Goal: Task Accomplishment & Management: Use online tool/utility

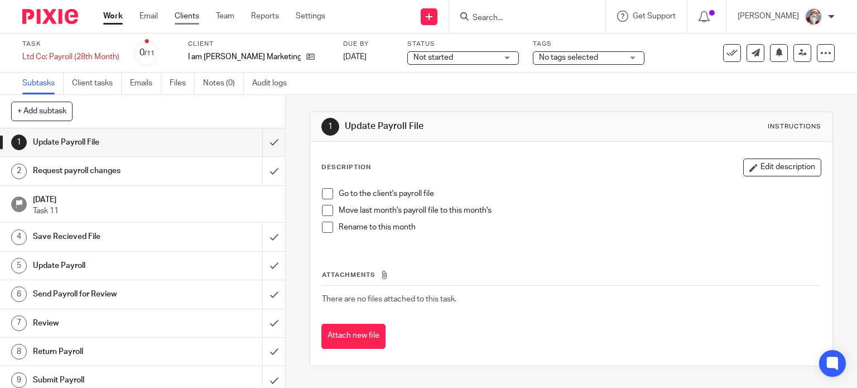
click at [187, 20] on link "Clients" at bounding box center [187, 16] width 25 height 11
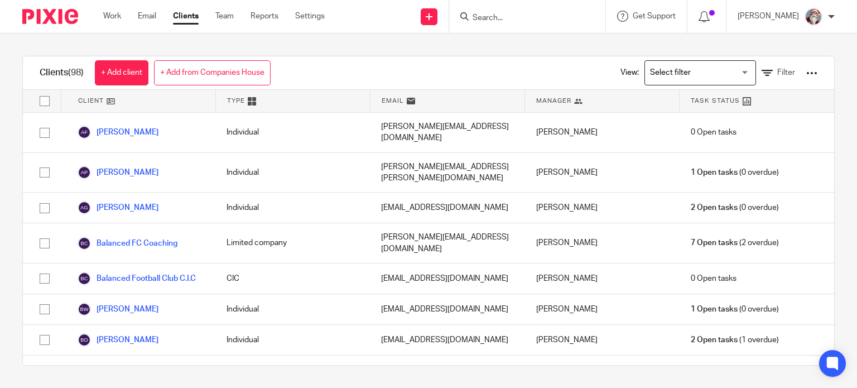
click at [509, 20] on input "Search" at bounding box center [521, 18] width 100 height 10
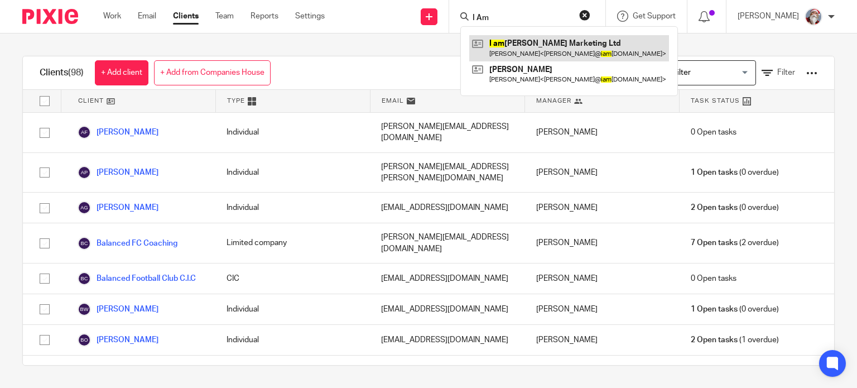
type input "I Am"
click at [531, 48] on link at bounding box center [569, 48] width 200 height 26
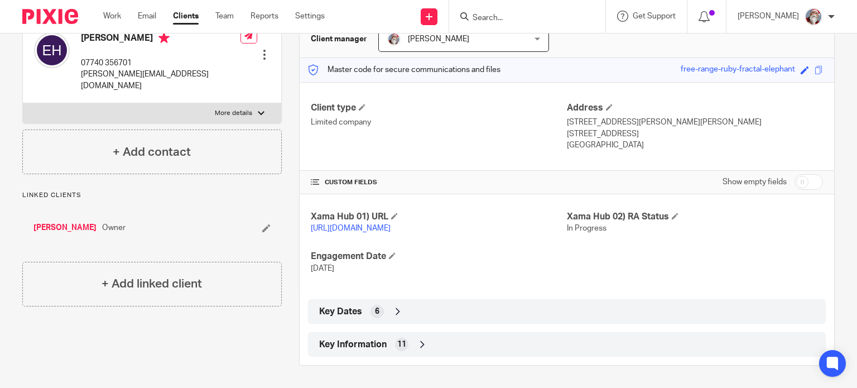
scroll to position [129, 0]
click at [417, 343] on icon at bounding box center [422, 343] width 11 height 11
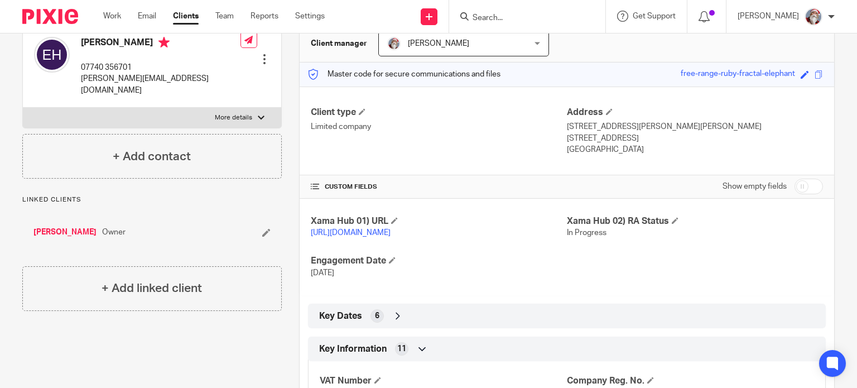
scroll to position [105, 0]
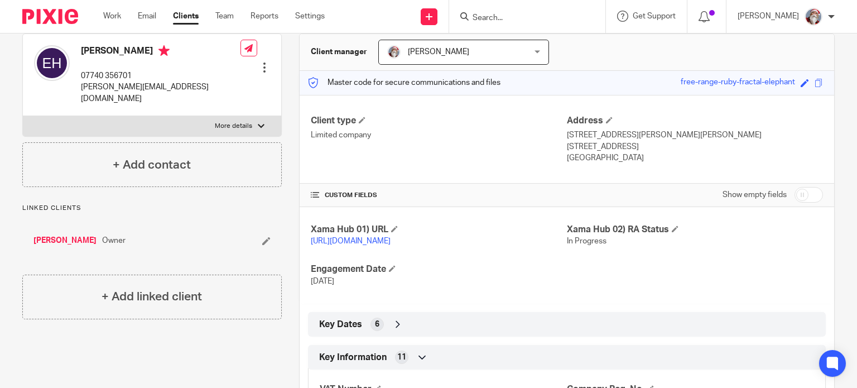
click at [238, 122] on p "More details" at bounding box center [233, 126] width 37 height 9
click at [23, 115] on input "More details" at bounding box center [22, 115] width 1 height 1
checkbox input "true"
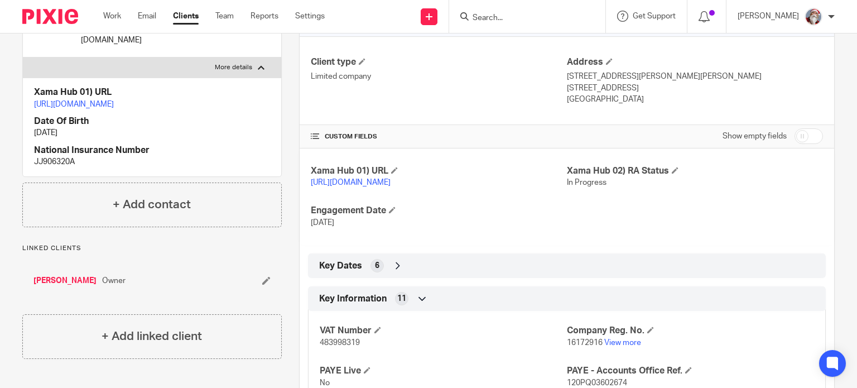
scroll to position [153, 0]
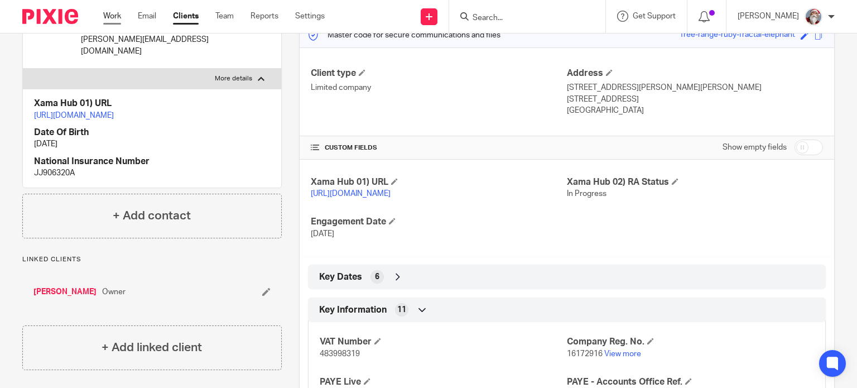
click at [114, 19] on link "Work" at bounding box center [112, 16] width 18 height 11
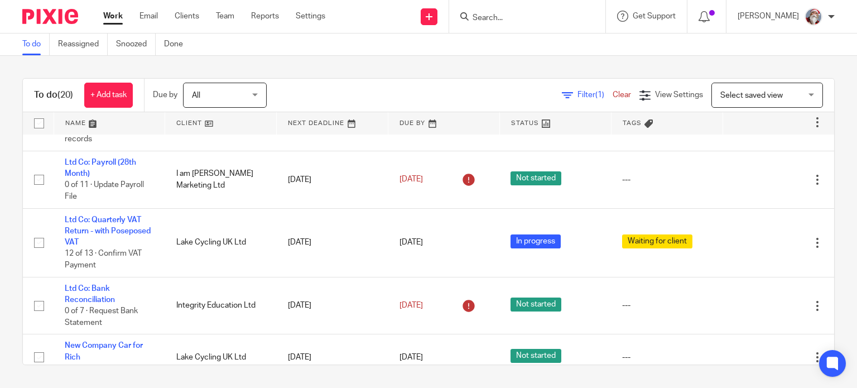
scroll to position [781, 0]
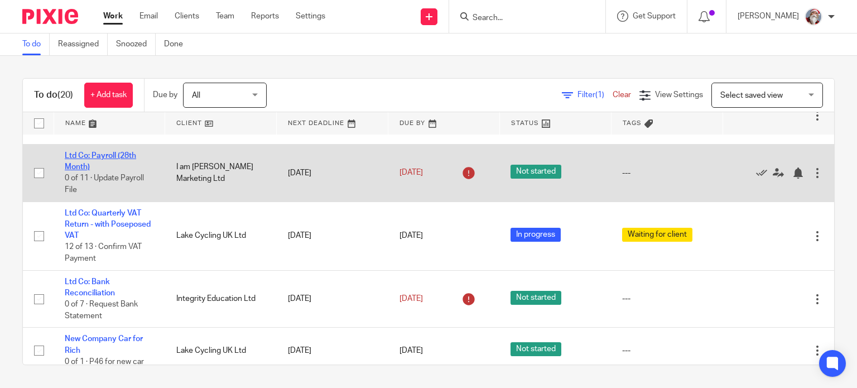
click at [100, 161] on link "Ltd Co: Payroll (28th Month)" at bounding box center [100, 161] width 71 height 19
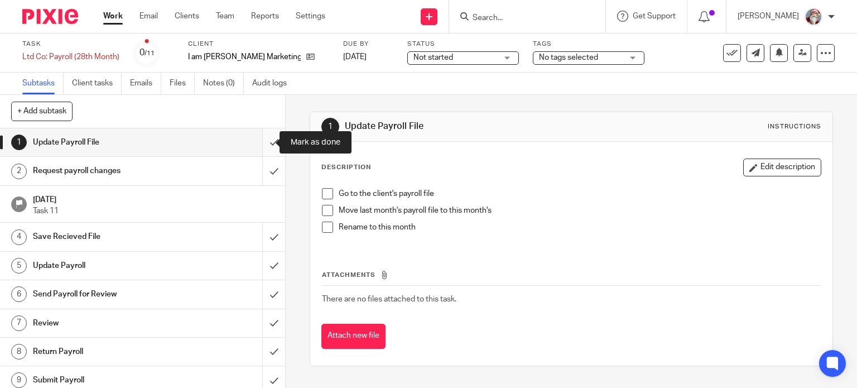
click at [259, 146] on input "submit" at bounding box center [142, 142] width 285 height 28
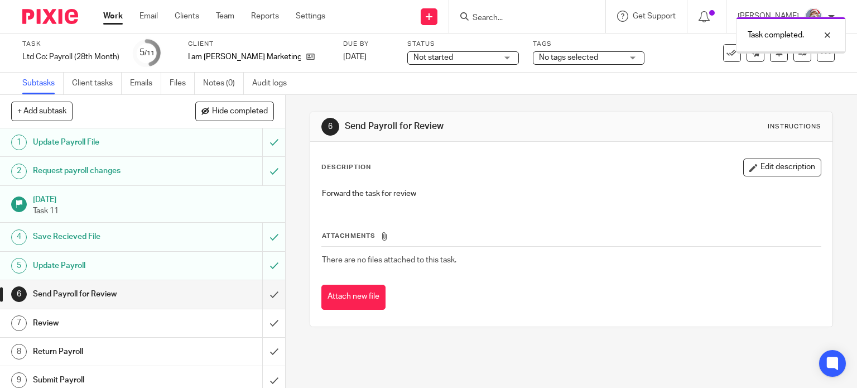
click at [265, 298] on input "submit" at bounding box center [142, 294] width 285 height 28
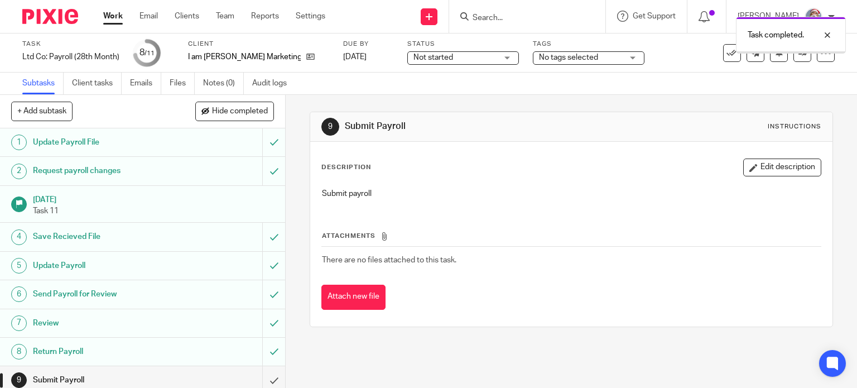
click at [263, 383] on input "submit" at bounding box center [142, 380] width 285 height 28
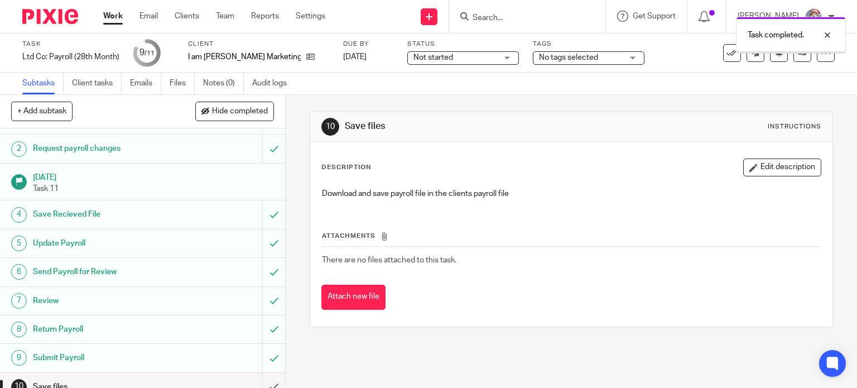
scroll to position [62, 0]
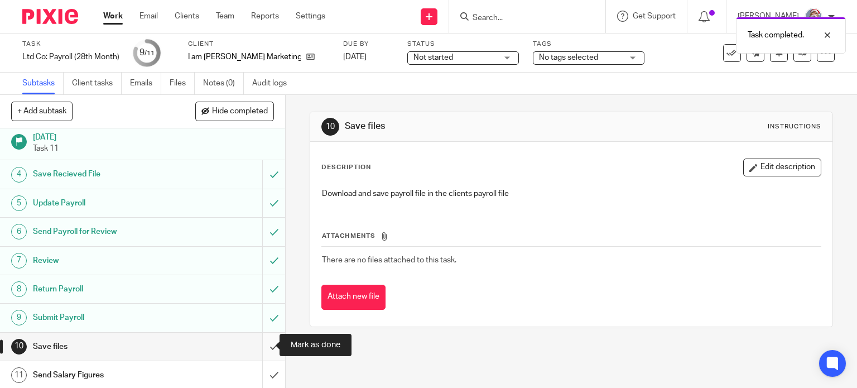
click at [261, 352] on input "submit" at bounding box center [142, 346] width 285 height 28
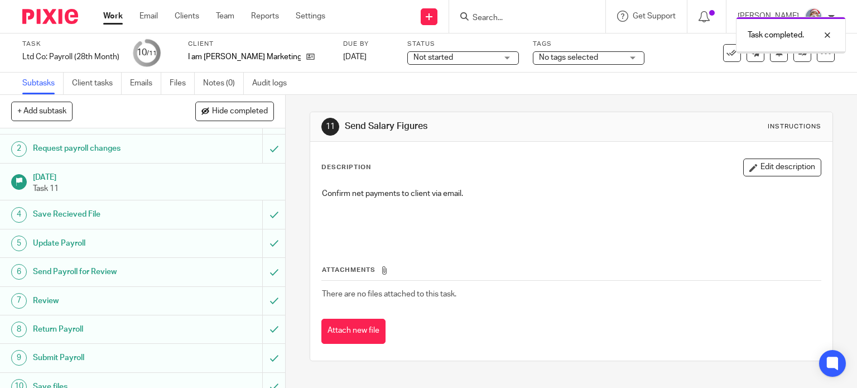
scroll to position [62, 0]
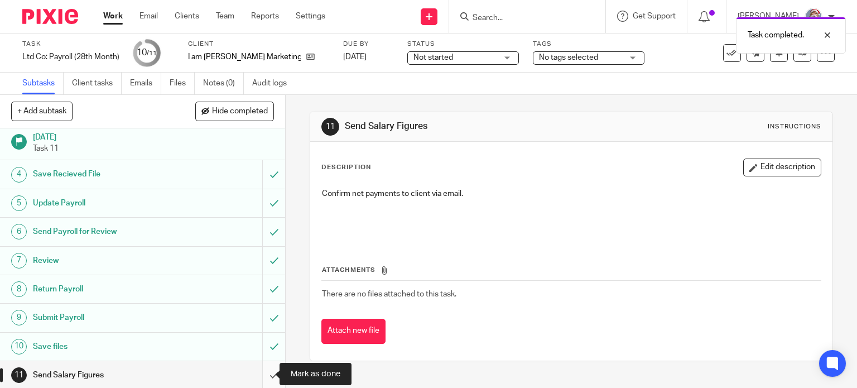
click at [262, 376] on input "submit" at bounding box center [142, 375] width 285 height 28
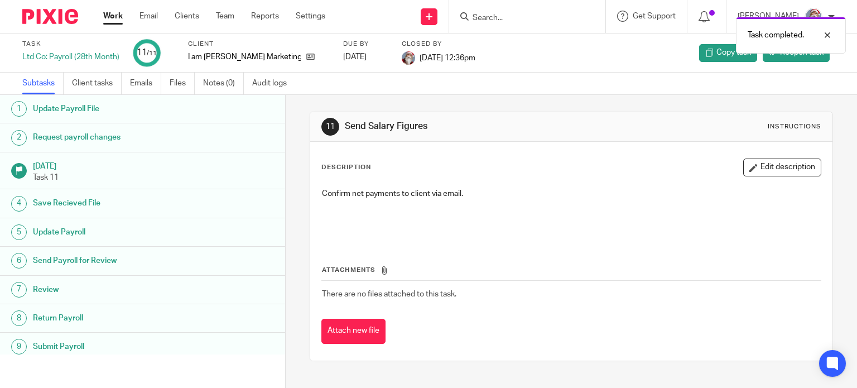
click at [112, 18] on link "Work" at bounding box center [113, 16] width 20 height 11
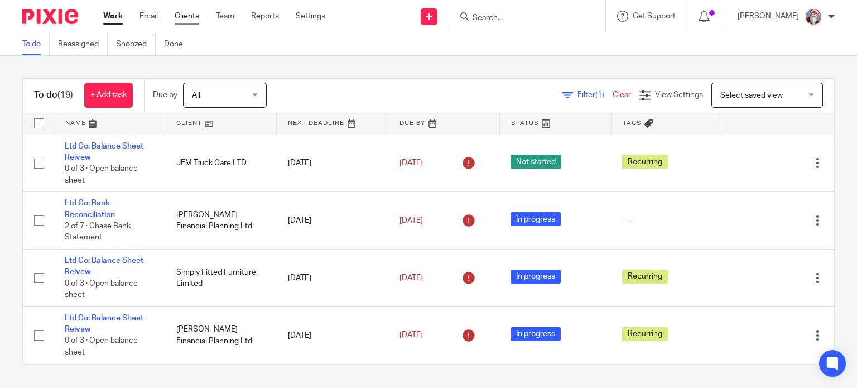
click at [188, 16] on link "Clients" at bounding box center [187, 16] width 25 height 11
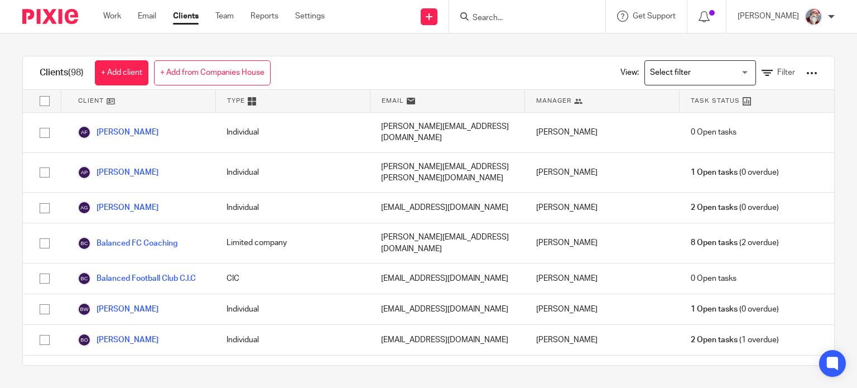
click at [496, 22] on input "Search" at bounding box center [521, 18] width 100 height 10
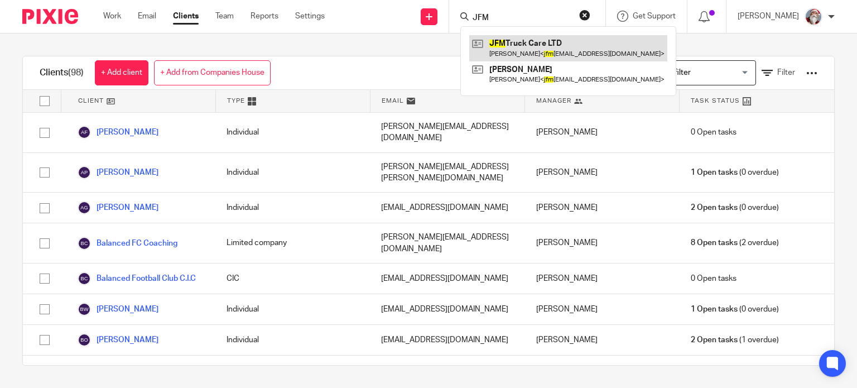
type input "JFM"
click at [518, 48] on link at bounding box center [568, 48] width 198 height 26
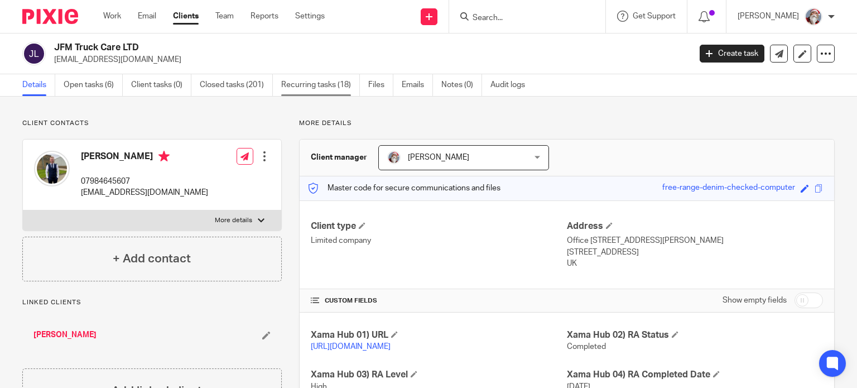
click at [309, 90] on link "Recurring tasks (18)" at bounding box center [320, 85] width 79 height 22
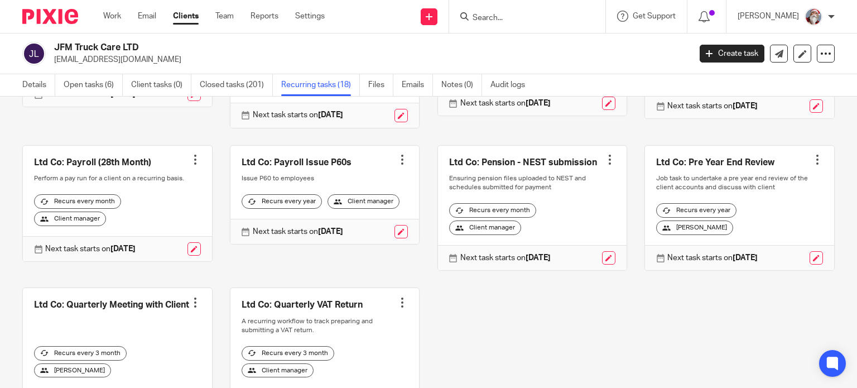
scroll to position [468, 0]
click at [112, 19] on link "Work" at bounding box center [112, 16] width 18 height 11
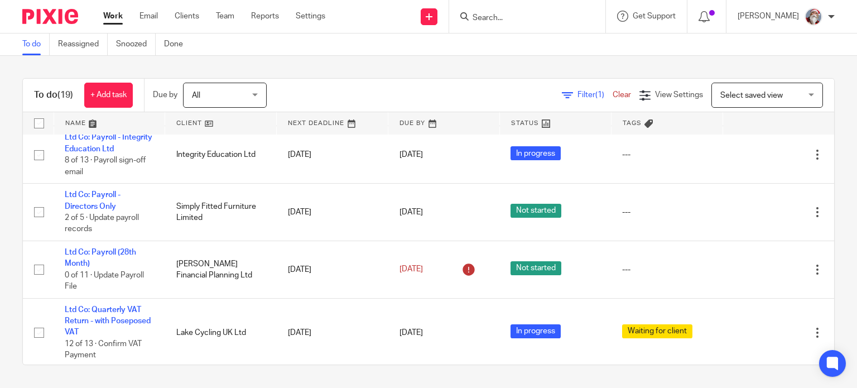
scroll to position [625, 0]
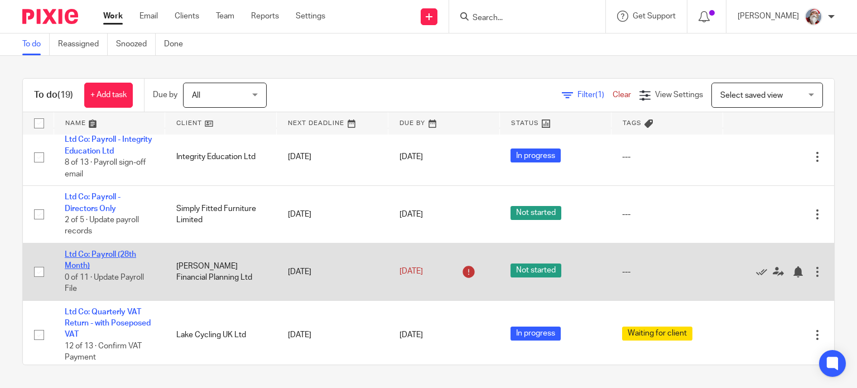
click at [112, 256] on link "Ltd Co: Payroll (28th Month)" at bounding box center [100, 259] width 71 height 19
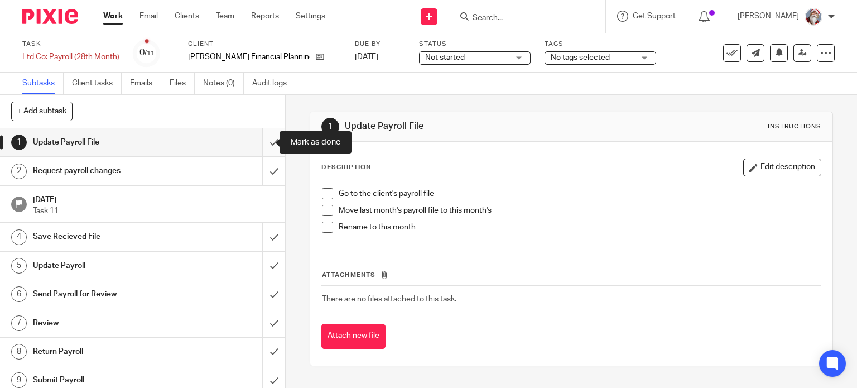
click at [263, 147] on input "submit" at bounding box center [142, 142] width 285 height 28
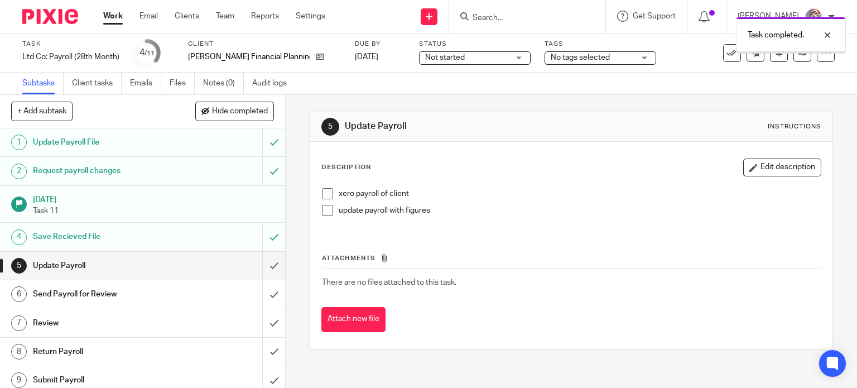
click at [262, 275] on input "submit" at bounding box center [142, 265] width 285 height 28
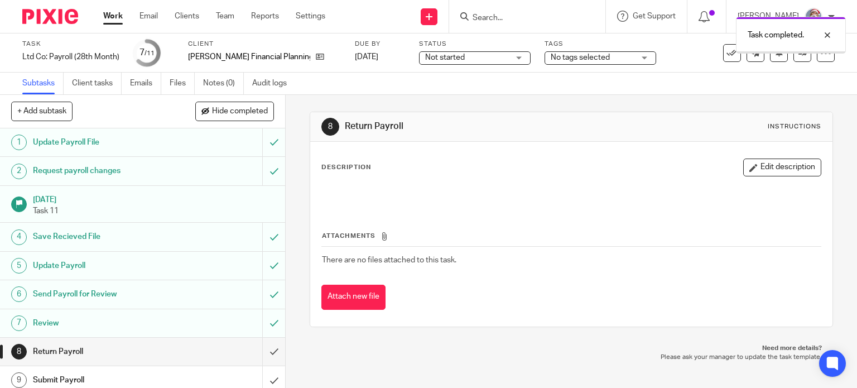
click at [262, 356] on input "submit" at bounding box center [142, 351] width 285 height 28
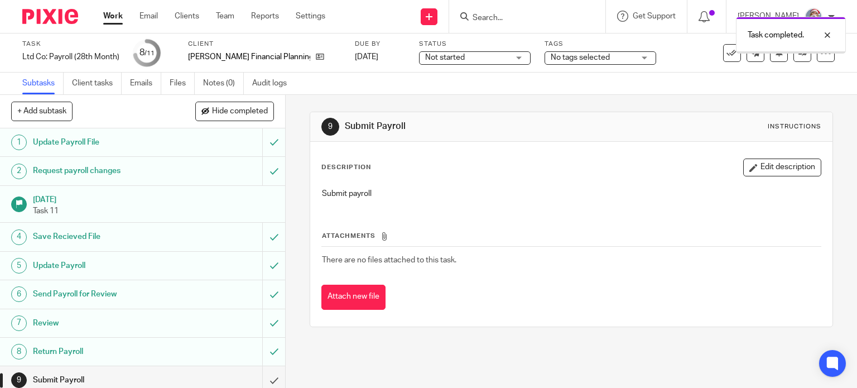
click at [264, 383] on input "submit" at bounding box center [142, 380] width 285 height 28
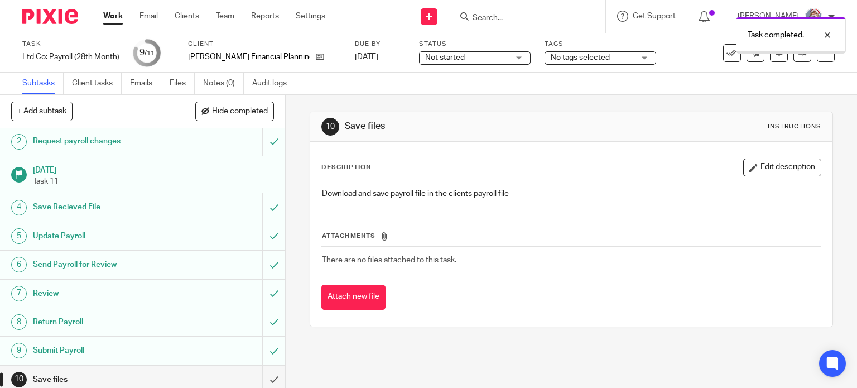
scroll to position [62, 0]
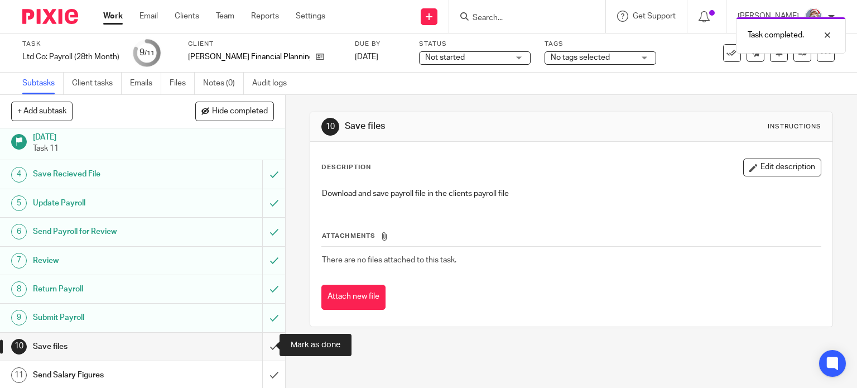
click at [264, 352] on input "submit" at bounding box center [142, 346] width 285 height 28
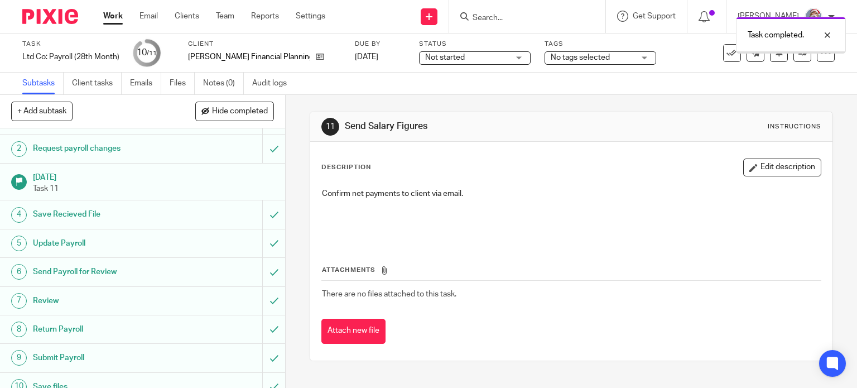
scroll to position [62, 0]
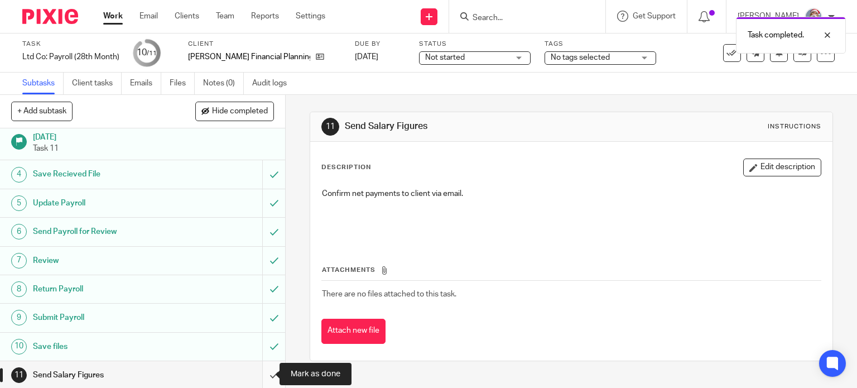
click at [265, 378] on input "submit" at bounding box center [142, 375] width 285 height 28
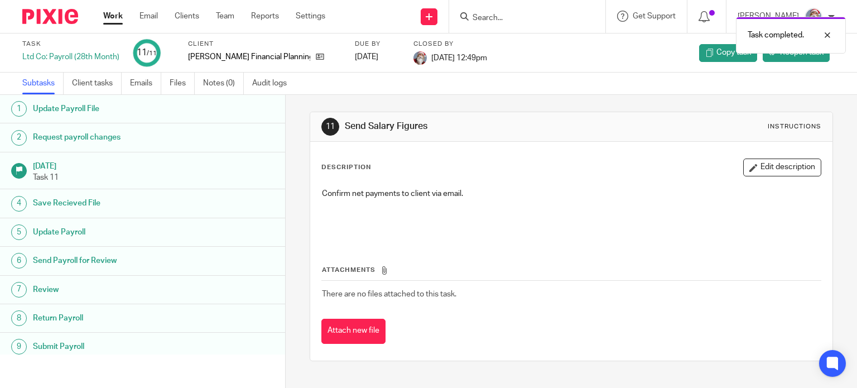
click at [112, 21] on link "Work" at bounding box center [113, 16] width 20 height 11
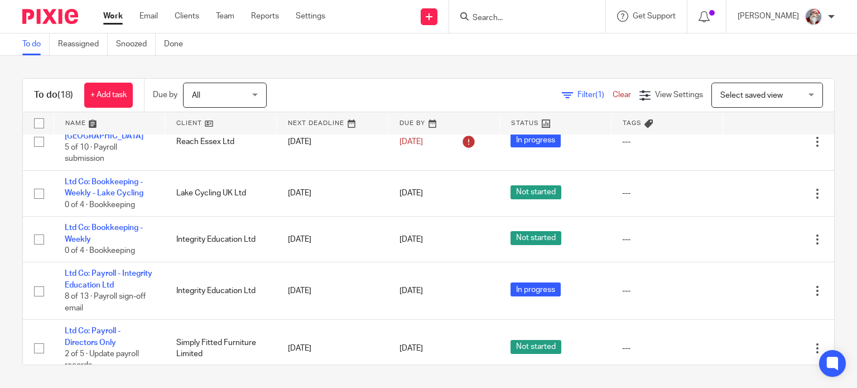
scroll to position [495, 0]
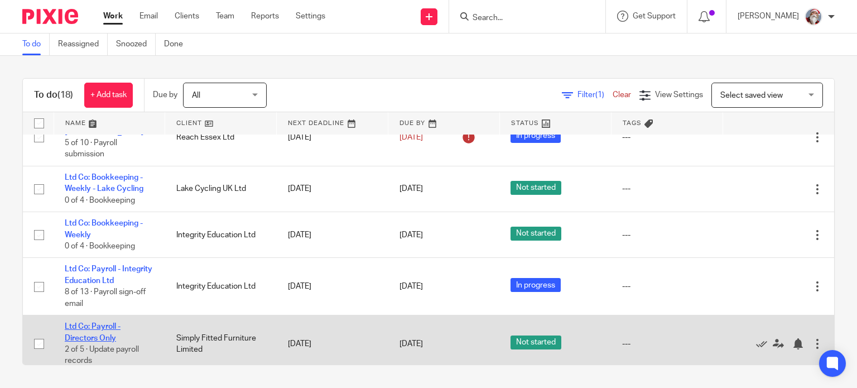
click at [101, 339] on link "Ltd Co: Payroll - Directors Only" at bounding box center [93, 331] width 56 height 19
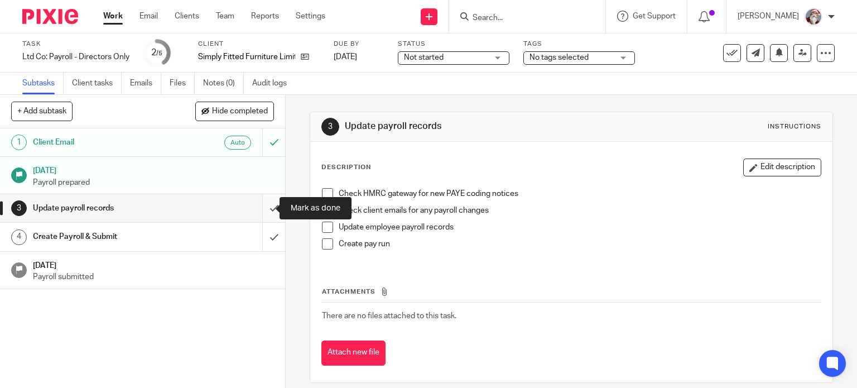
click at [259, 214] on input "submit" at bounding box center [142, 208] width 285 height 28
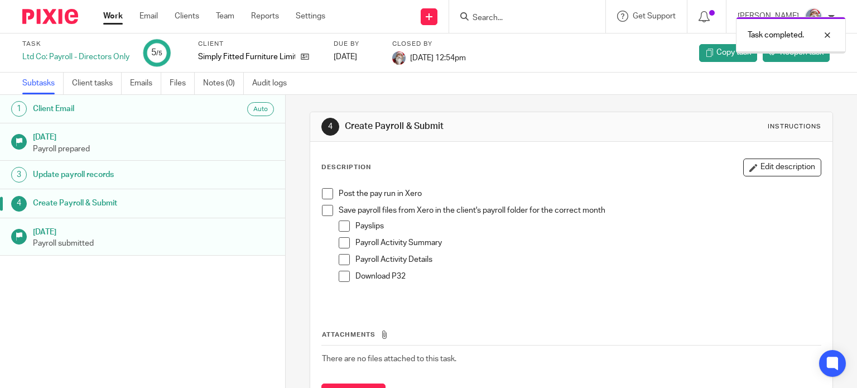
click at [119, 18] on link "Work" at bounding box center [113, 16] width 20 height 11
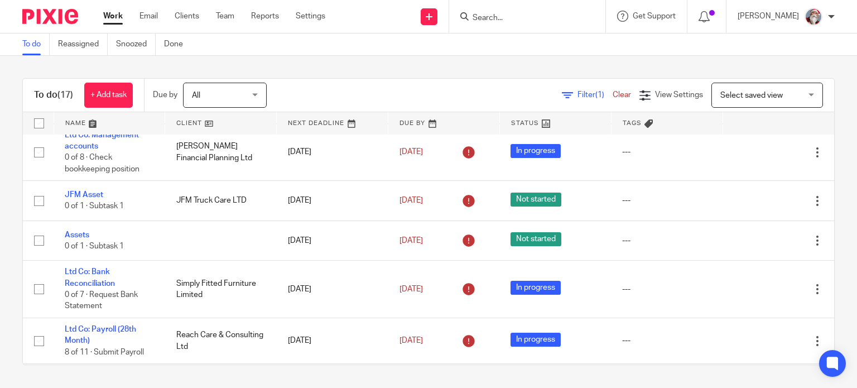
scroll to position [260, 0]
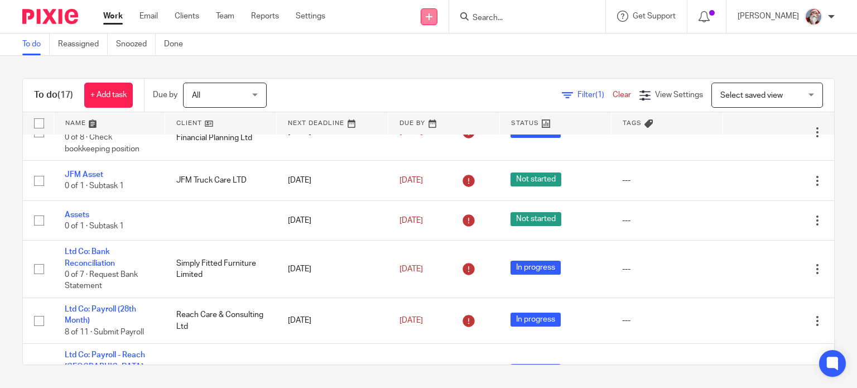
click at [432, 16] on icon at bounding box center [428, 16] width 7 height 7
click at [434, 66] on link "Create task" at bounding box center [440, 68] width 69 height 16
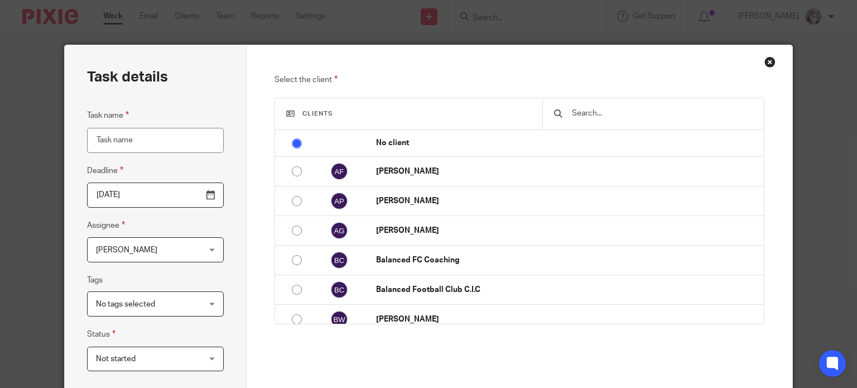
drag, startPoint x: 0, startPoint y: 0, endPoint x: 143, endPoint y: 136, distance: 197.2
click at [143, 136] on input "Task name" at bounding box center [155, 140] width 137 height 25
type input "Payroll Payments"
click at [591, 116] on input "text" at bounding box center [660, 113] width 181 height 12
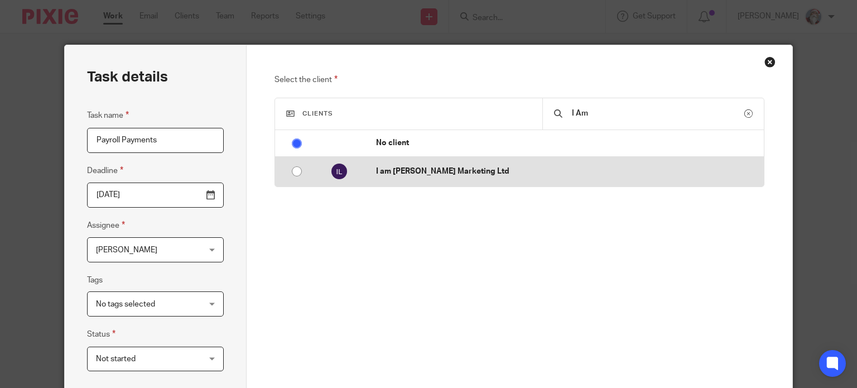
type input "I Am"
click at [296, 169] on input "radio" at bounding box center [296, 171] width 21 height 21
radio input "false"
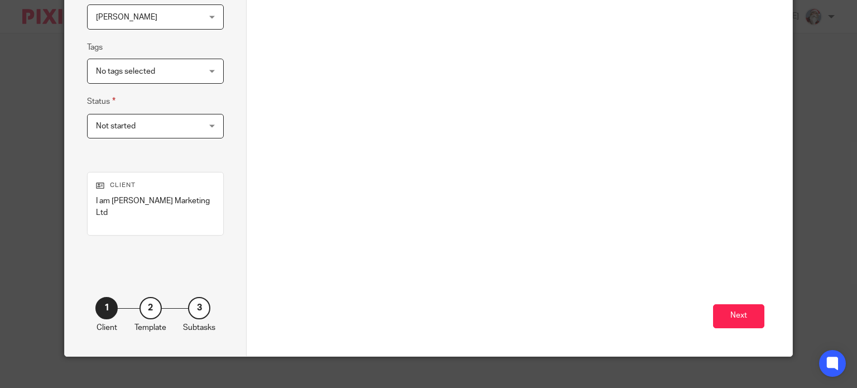
scroll to position [234, 0]
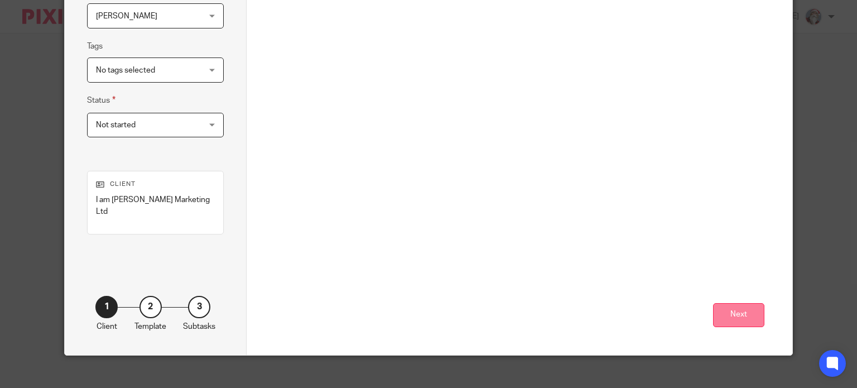
click at [739, 303] on button "Next" at bounding box center [738, 315] width 51 height 24
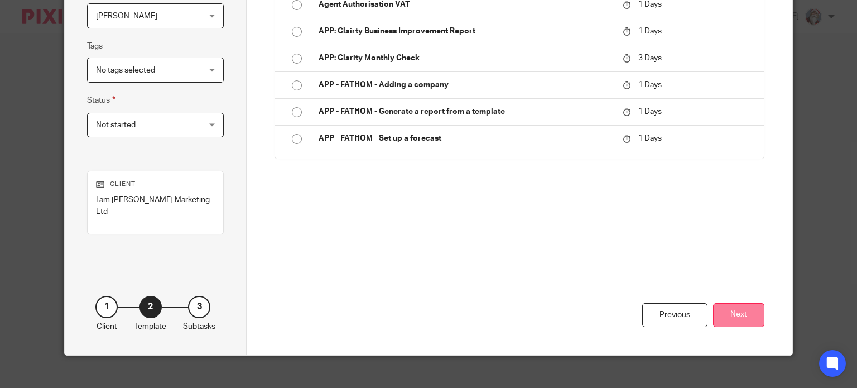
click at [732, 304] on button "Next" at bounding box center [738, 315] width 51 height 24
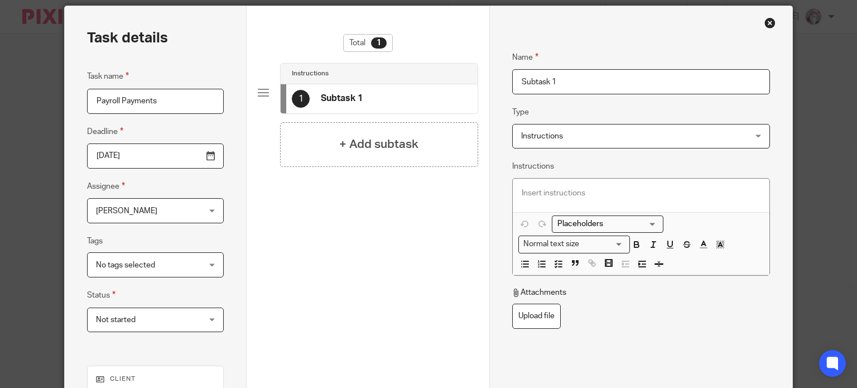
scroll to position [0, 0]
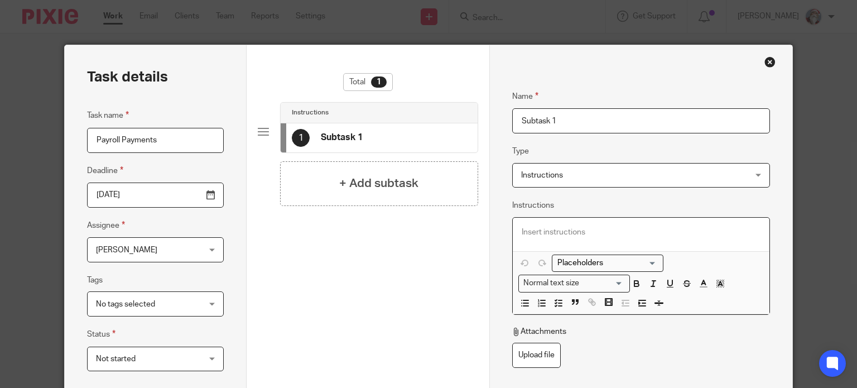
click at [543, 226] on p at bounding box center [640, 231] width 239 height 11
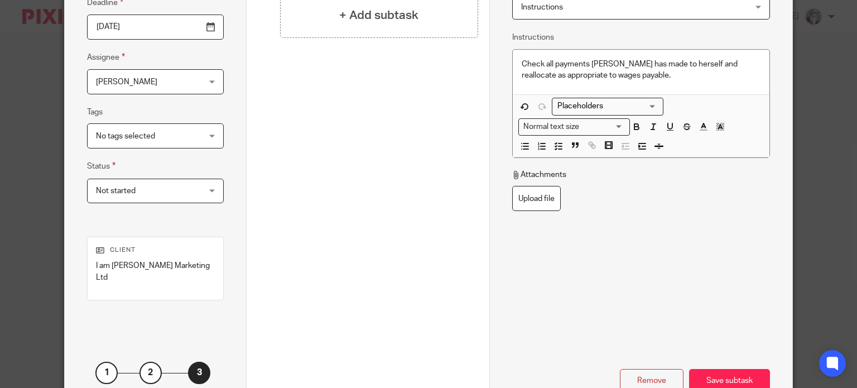
scroll to position [178, 0]
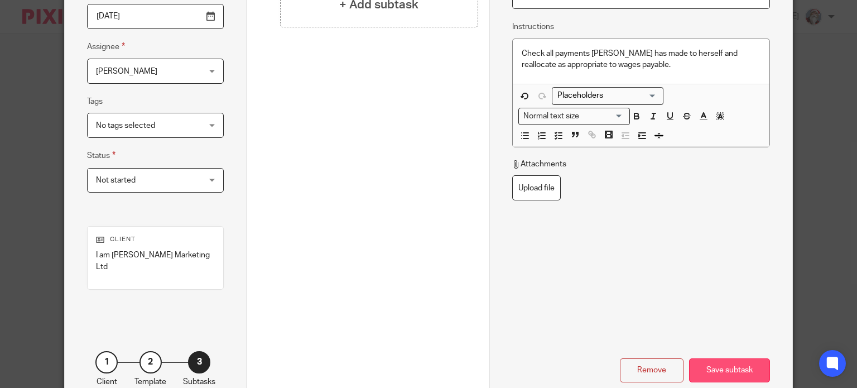
click at [731, 358] on div "Save subtask" at bounding box center [729, 370] width 81 height 24
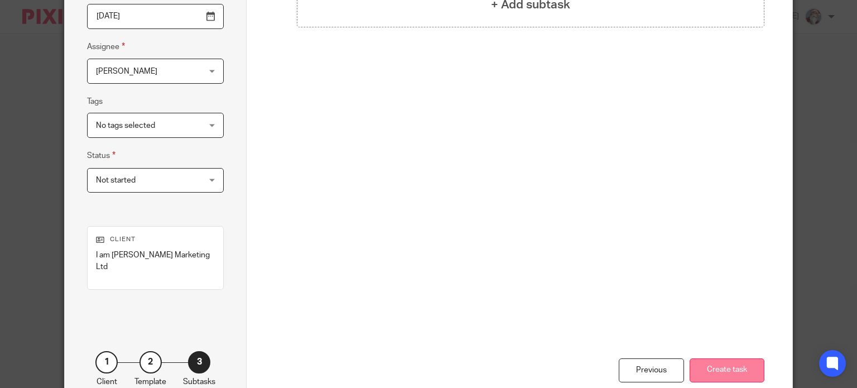
click at [720, 359] on button "Create task" at bounding box center [726, 370] width 75 height 24
